Goal: Find specific fact: Find specific fact

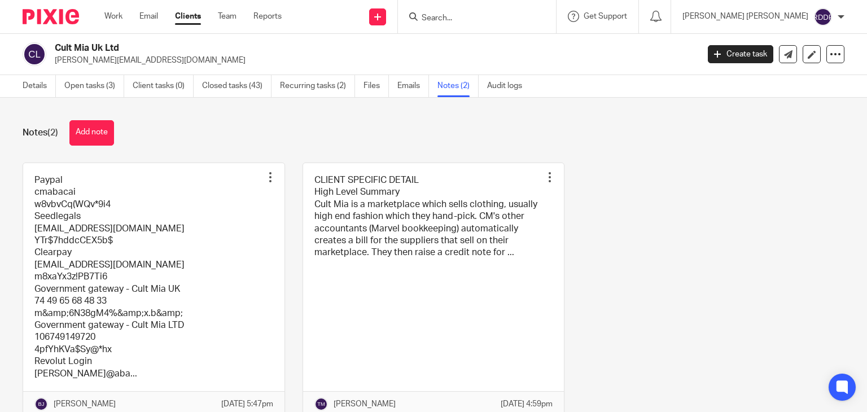
click at [491, 11] on form at bounding box center [481, 17] width 120 height 14
click at [506, 20] on input "Search" at bounding box center [472, 19] width 102 height 10
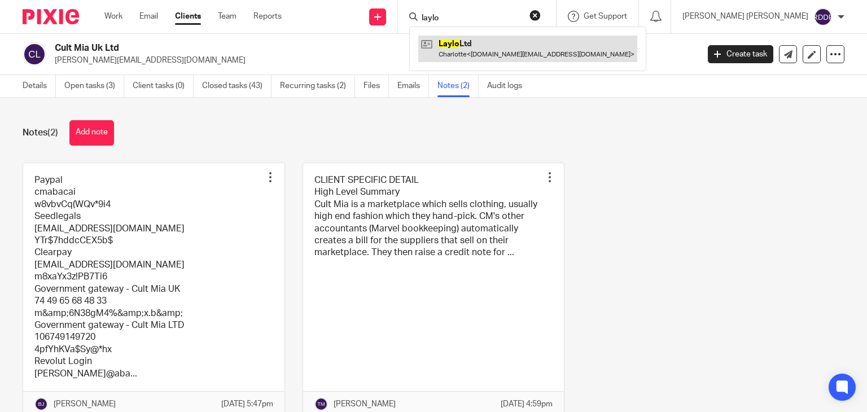
type input "laylo"
click at [510, 41] on link at bounding box center [527, 49] width 219 height 26
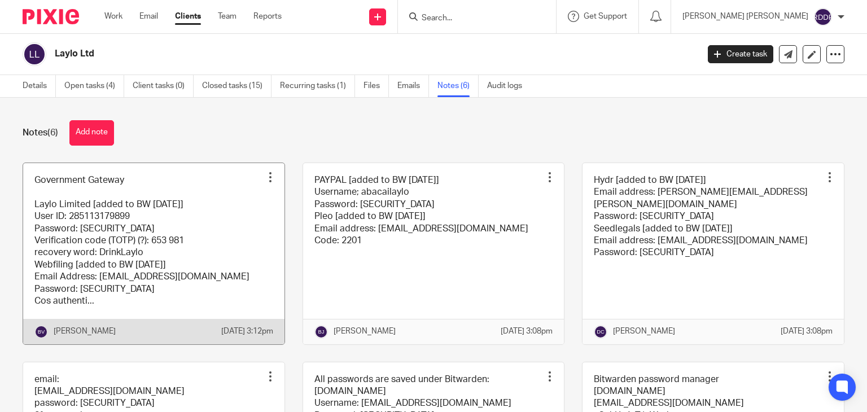
click at [178, 229] on link at bounding box center [153, 253] width 261 height 181
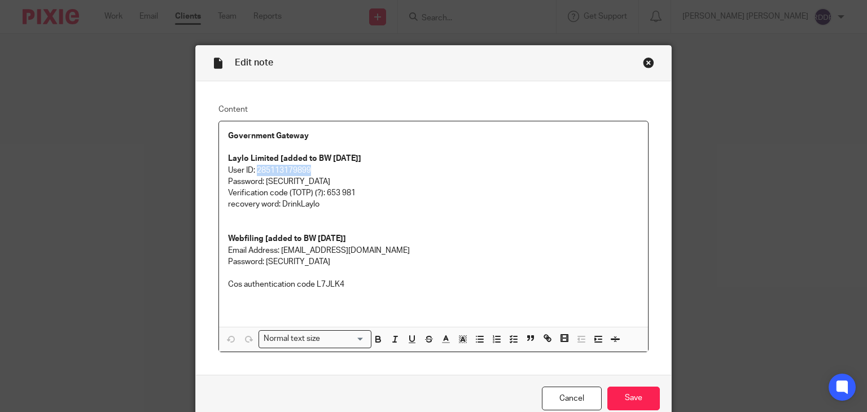
drag, startPoint x: 253, startPoint y: 168, endPoint x: 316, endPoint y: 168, distance: 63.2
click at [316, 168] on p "User ID: 285113179899" at bounding box center [434, 170] width 412 height 11
copy p "285113179899"
click at [646, 64] on div "Close this dialog window" at bounding box center [648, 62] width 11 height 11
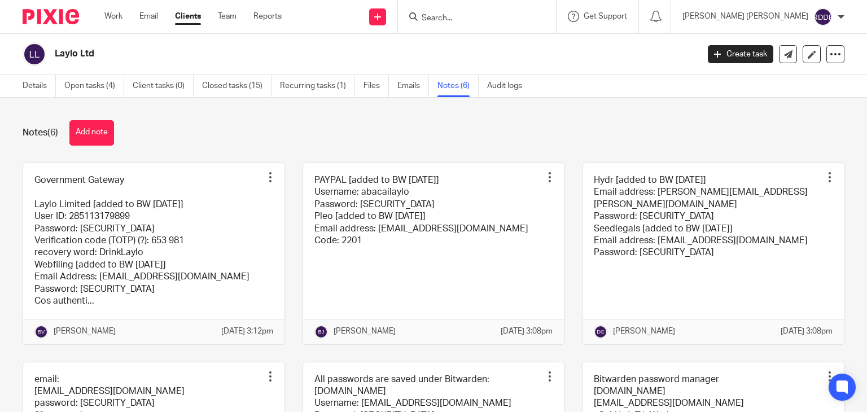
click at [471, 18] on input "Search" at bounding box center [472, 19] width 102 height 10
type input "h"
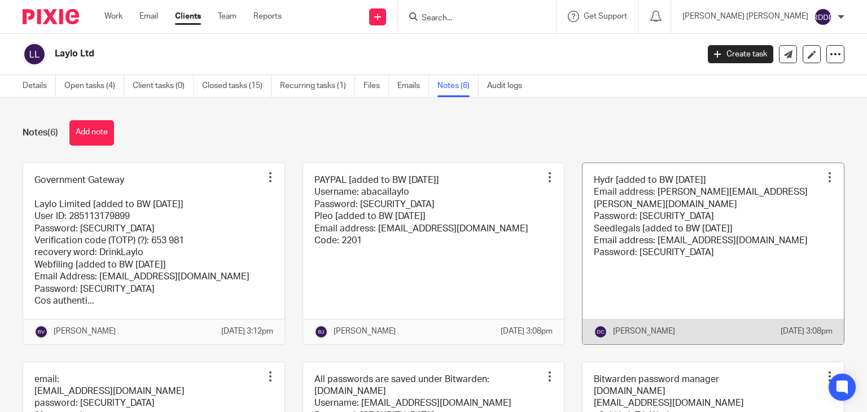
click at [665, 260] on link at bounding box center [713, 253] width 261 height 181
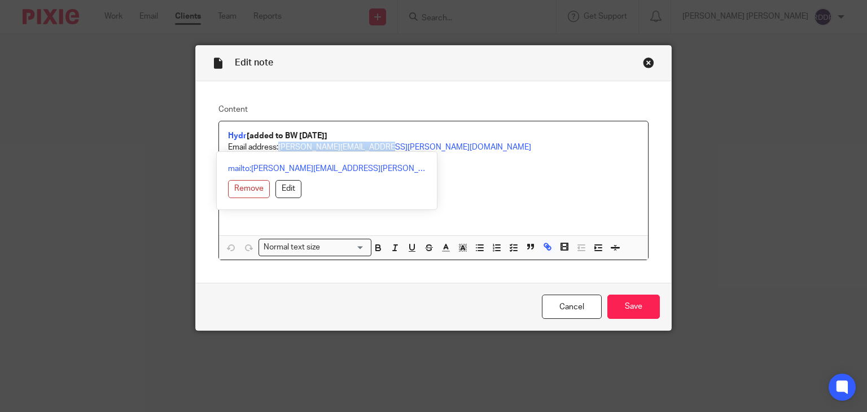
drag, startPoint x: 277, startPoint y: 147, endPoint x: 385, endPoint y: 144, distance: 108.4
click at [385, 144] on p "Email address: [PERSON_NAME][EMAIL_ADDRESS][PERSON_NAME][DOMAIN_NAME]" at bounding box center [434, 147] width 412 height 11
copy link "[PERSON_NAME][EMAIL_ADDRESS][PERSON_NAME][DOMAIN_NAME]"
click at [468, 155] on p "Password: [SECURITY_DATA]" at bounding box center [434, 158] width 412 height 11
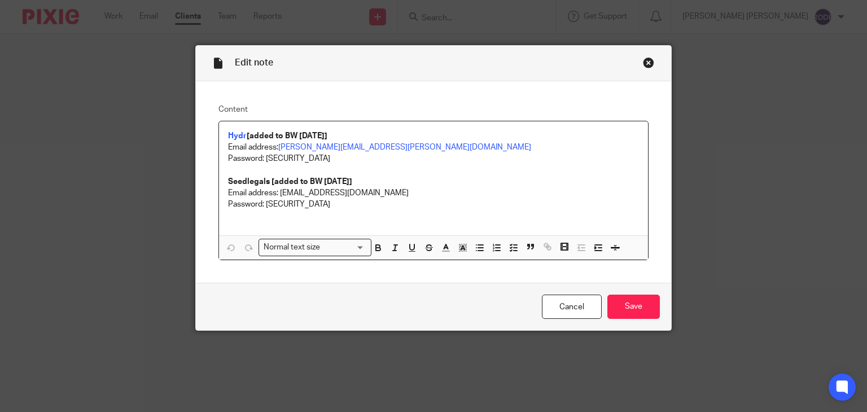
click at [458, 163] on p "Password: [SECURITY_DATA]" at bounding box center [434, 158] width 412 height 11
drag, startPoint x: 263, startPoint y: 156, endPoint x: 318, endPoint y: 159, distance: 54.8
click at [318, 159] on p "Password: [SECURITY_DATA]" at bounding box center [434, 158] width 412 height 11
copy p "Drinklaylo123!!"
